Goal: Transaction & Acquisition: Obtain resource

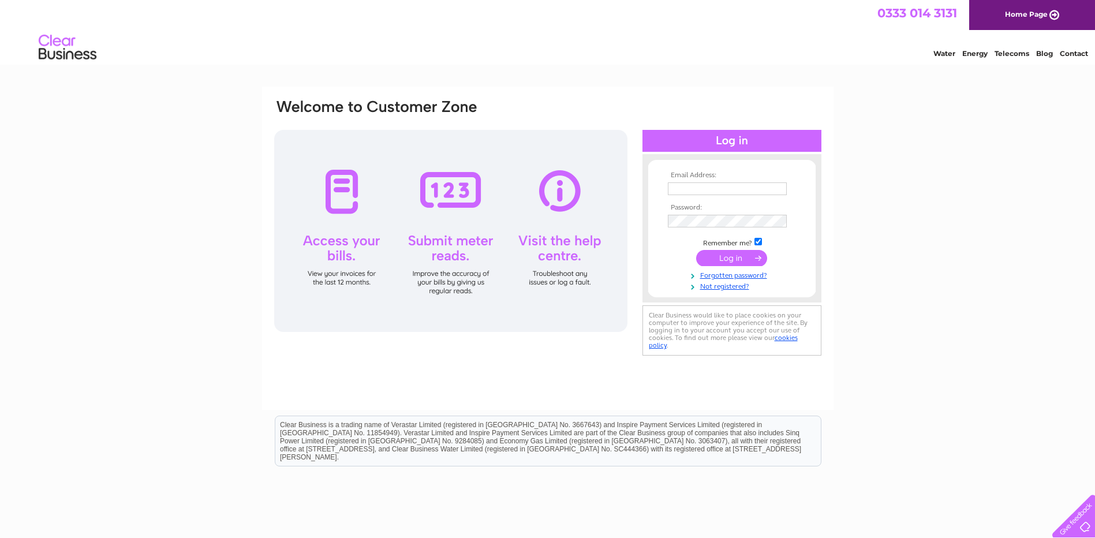
type input "admin@monkstadt1745.com"
click at [733, 260] on input "submit" at bounding box center [731, 258] width 71 height 16
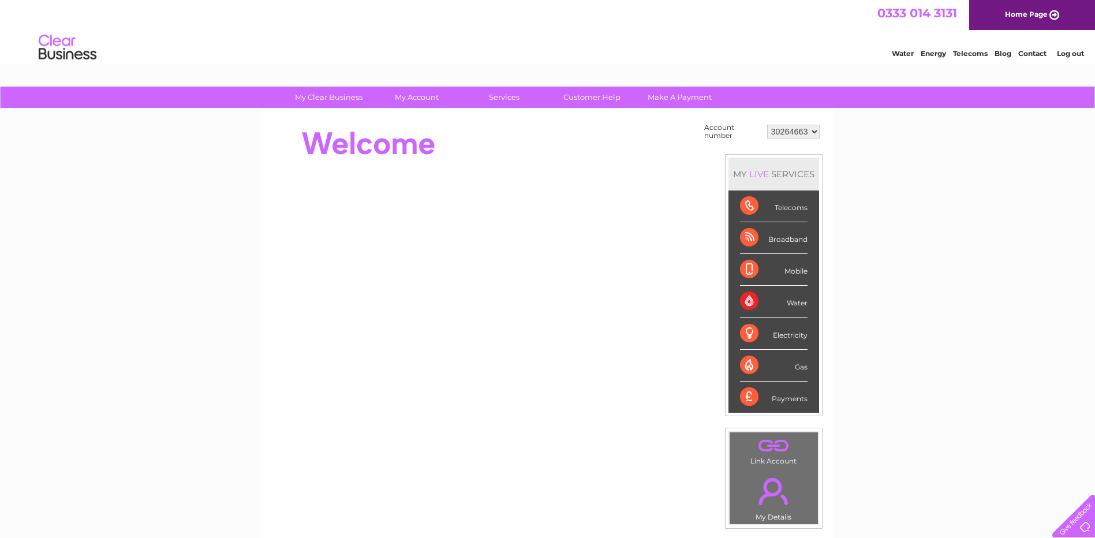
click at [789, 300] on div "Water" at bounding box center [774, 302] width 68 height 32
click at [750, 301] on div "Water" at bounding box center [774, 302] width 68 height 32
drag, startPoint x: 357, startPoint y: 142, endPoint x: 409, endPoint y: 109, distance: 62.0
click at [382, 126] on div at bounding box center [483, 144] width 420 height 46
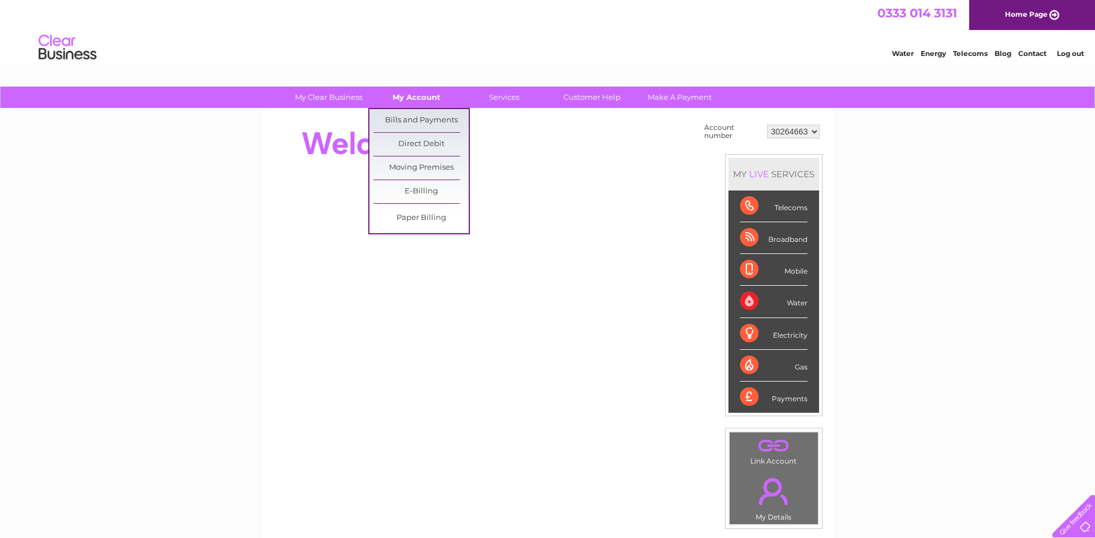
click at [421, 95] on link "My Account" at bounding box center [416, 97] width 95 height 21
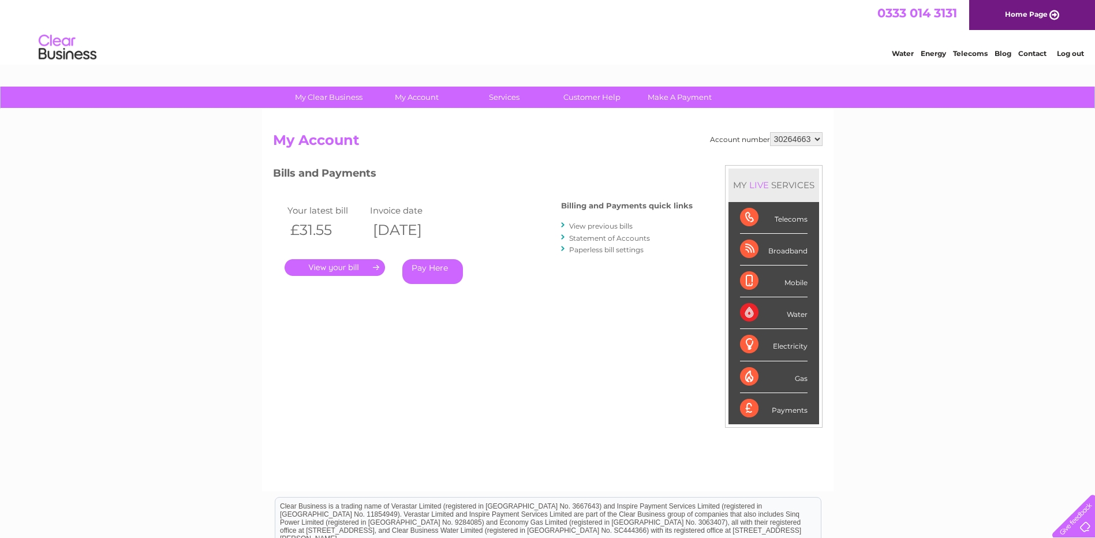
click at [349, 269] on link "." at bounding box center [334, 267] width 100 height 17
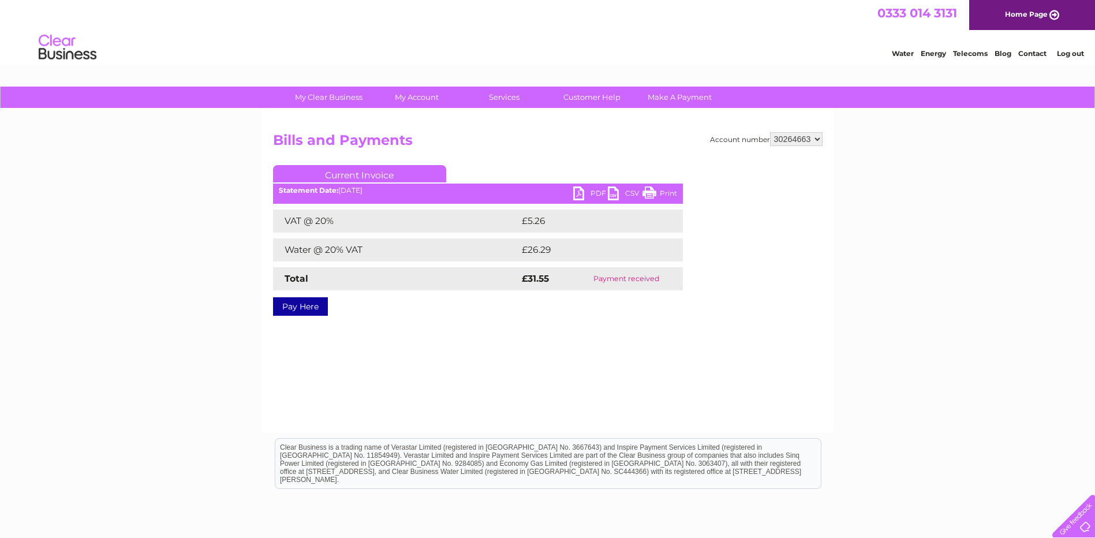
click at [577, 192] on link "PDF" at bounding box center [590, 194] width 35 height 17
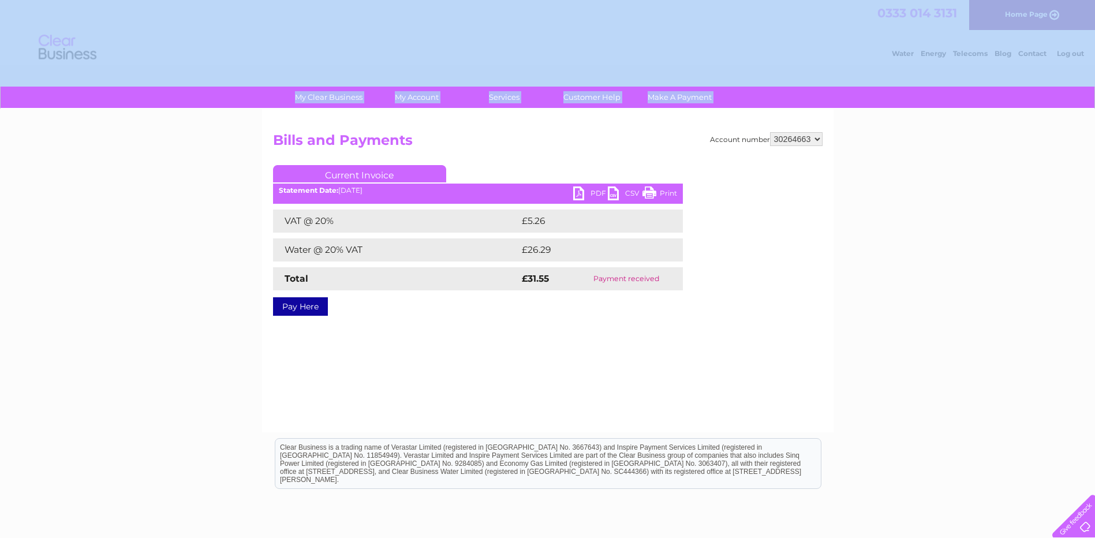
drag, startPoint x: 97, startPoint y: 94, endPoint x: 65, endPoint y: -53, distance: 150.0
click at [65, 0] on html "My Clear Business Login Details My Details My Preferences Link Account My Accou…" at bounding box center [547, 319] width 1095 height 638
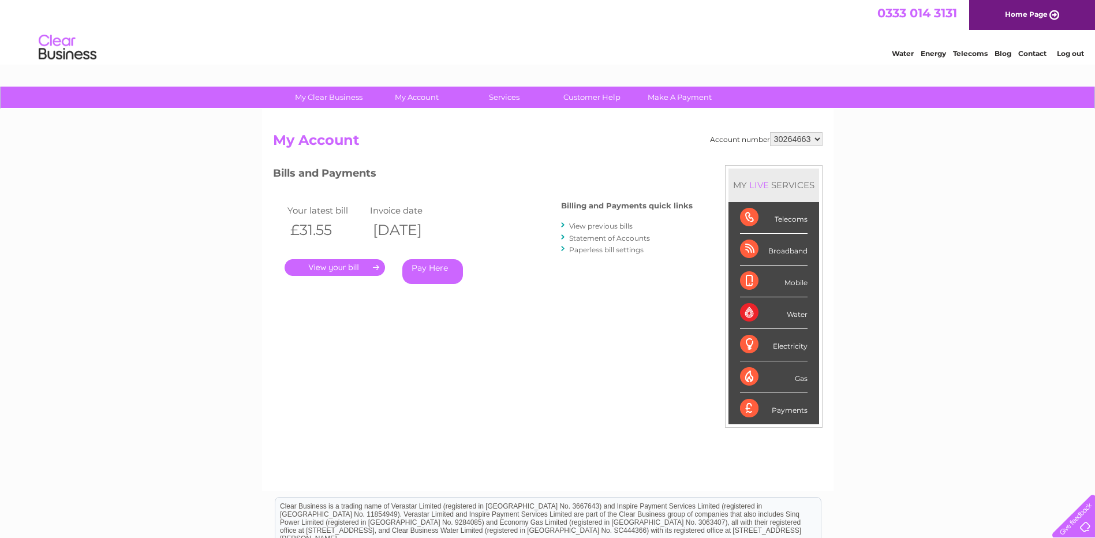
click at [620, 224] on link "View previous bills" at bounding box center [600, 226] width 63 height 9
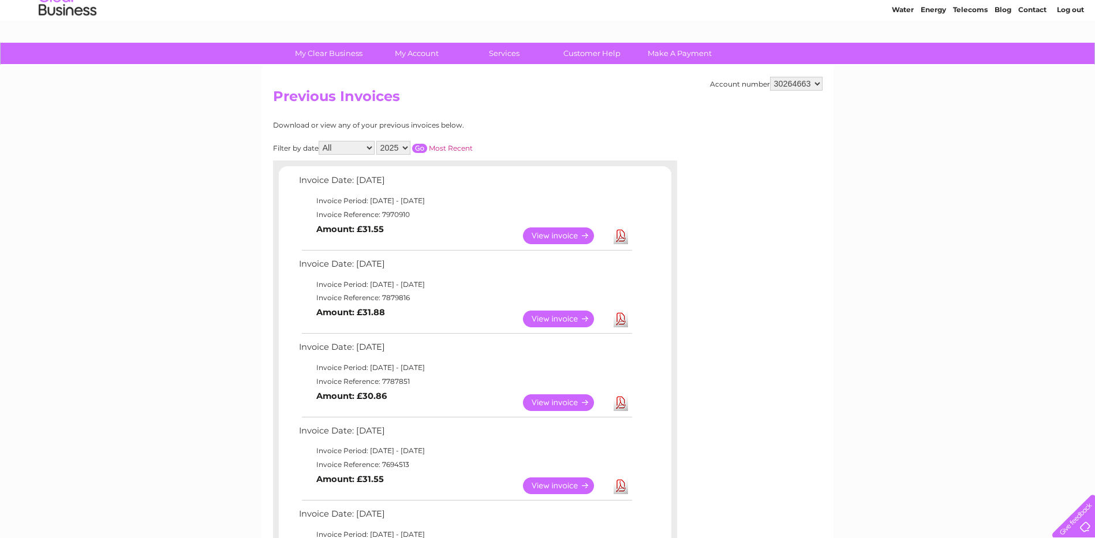
scroll to position [38, 0]
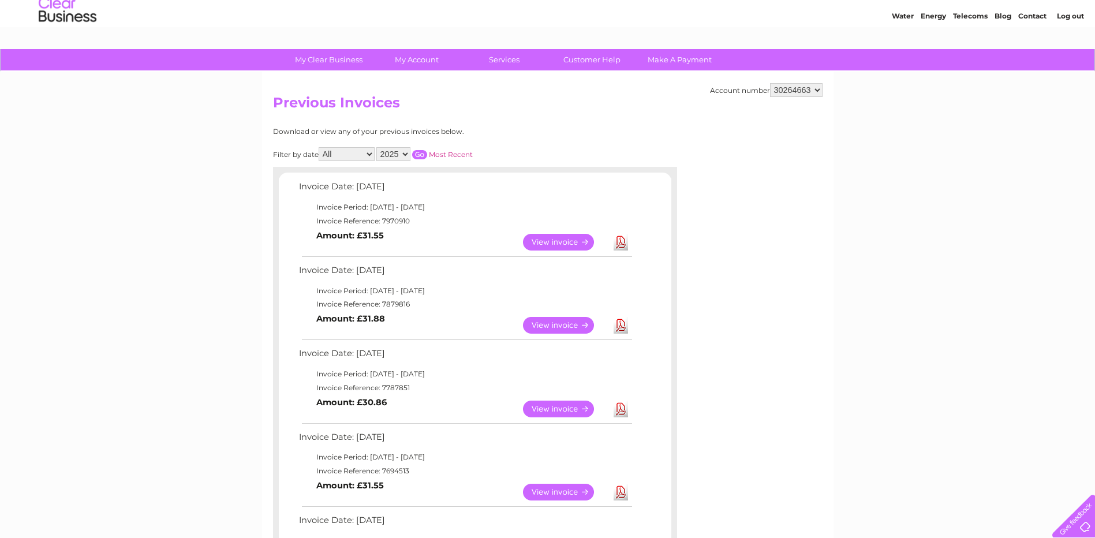
click at [621, 408] on link "Download" at bounding box center [620, 408] width 14 height 17
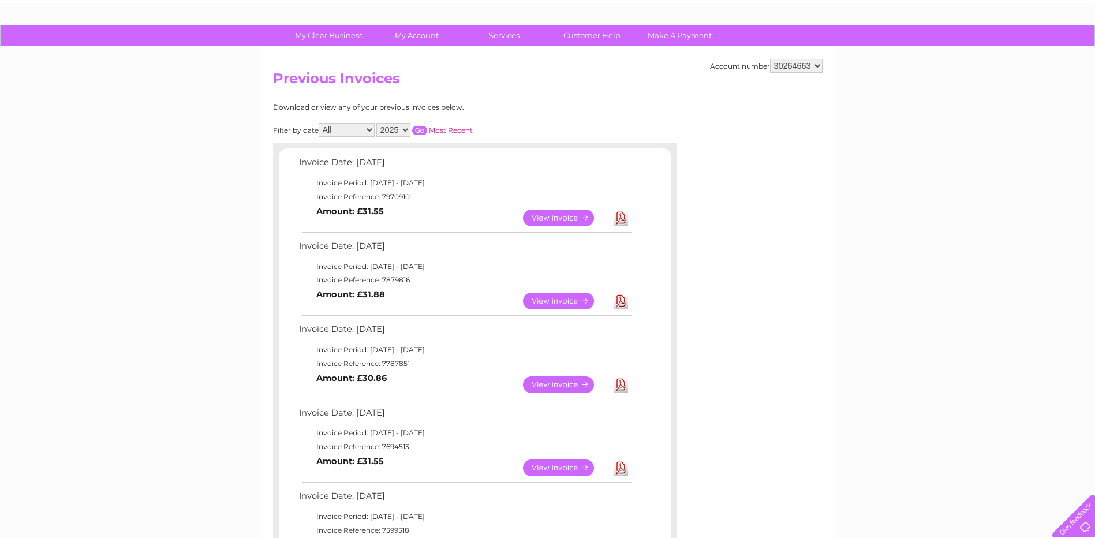
click at [552, 224] on link "View" at bounding box center [565, 217] width 85 height 17
